Goal: Find contact information: Find contact information

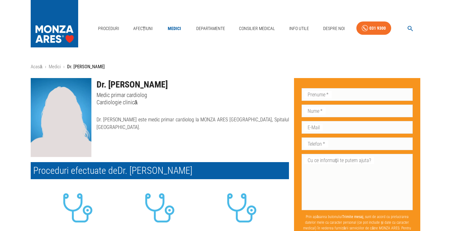
click at [61, 30] on img at bounding box center [54, 22] width 47 height 44
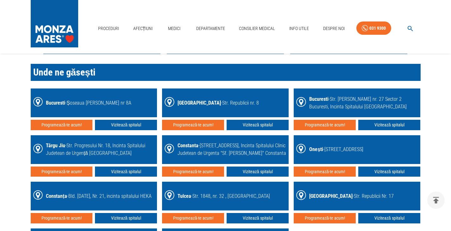
scroll to position [909, 0]
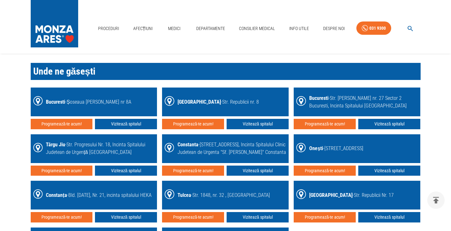
click at [72, 100] on div "Bucuresti - Șoseaua Gheorghe Ionescu Sisești nr 8A" at bounding box center [88, 102] width 85 height 8
click at [105, 100] on div "Bucuresti - Șoseaua Gheorghe Ionescu Sisești nr 8A" at bounding box center [88, 102] width 85 height 8
click at [41, 100] on icon at bounding box center [38, 101] width 10 height 10
click at [46, 100] on div "Bucuresti - Șoseaua Gheorghe Ionescu Sisești nr 8A" at bounding box center [94, 102] width 122 height 24
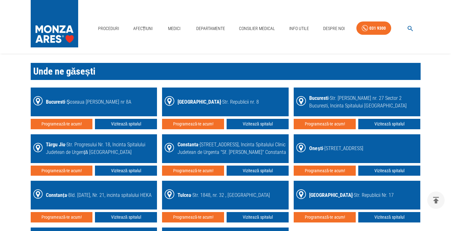
drag, startPoint x: 68, startPoint y: 99, endPoint x: 148, endPoint y: 96, distance: 79.5
click at [148, 96] on div "Bucuresti - Șoseaua Gheorghe Ionescu Sisești nr 8A" at bounding box center [94, 102] width 122 height 24
copy div "Șoseaua Gheorghe Ionescu Sisești nr 8A"
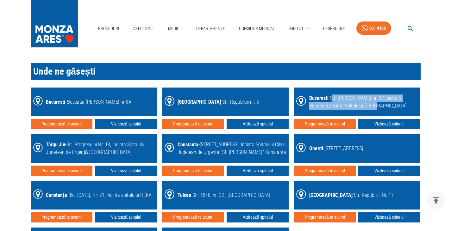
drag, startPoint x: 361, startPoint y: 106, endPoint x: 334, endPoint y: 98, distance: 27.7
click at [334, 98] on div "Bucuresti - Str. Tony Bulandra nr. 27 Sector 2 Bucuresti, Incinta Spitalului Mo…" at bounding box center [363, 102] width 109 height 15
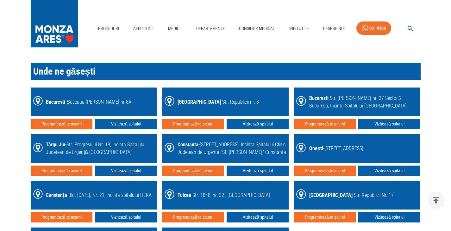
click at [345, 116] on div "Programează-te acum! Vizitează spitalul" at bounding box center [357, 122] width 127 height 13
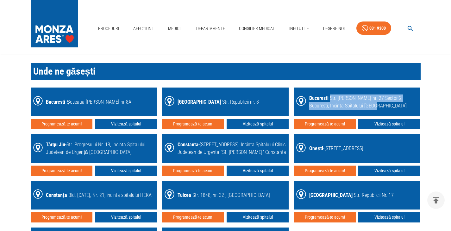
drag, startPoint x: 333, startPoint y: 97, endPoint x: 357, endPoint y: 105, distance: 25.4
click at [357, 105] on div "Bucuresti - Str. Tony Bulandra nr. 27 Sector 2 Bucuresti, Incinta Spitalului Mo…" at bounding box center [363, 102] width 109 height 15
copy div "Str. Tony Bulandra nr. 27 Sector 2 Bucuresti, Incinta Spitalului Monza"
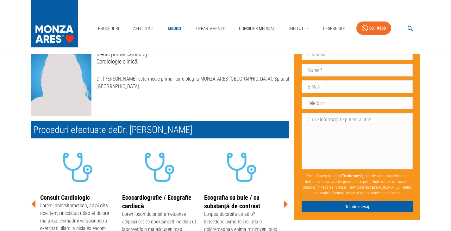
scroll to position [39, 0]
